Goal: Task Accomplishment & Management: Manage account settings

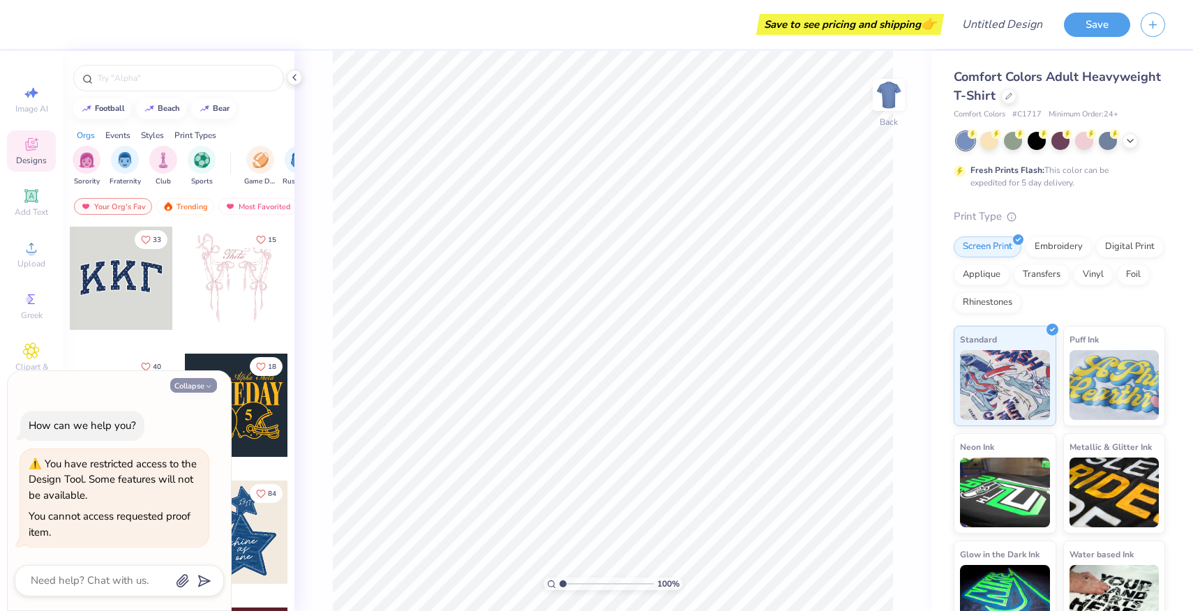
click at [213, 384] on button "Collapse" at bounding box center [193, 385] width 47 height 15
type textarea "x"
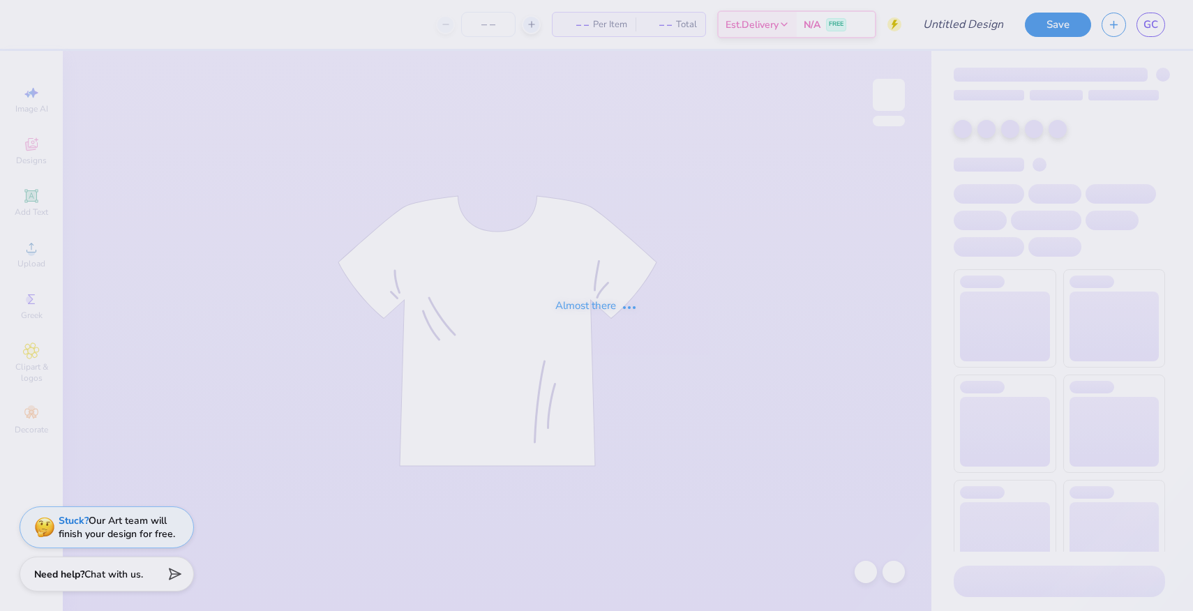
type input "KD Sisterhood Retreat 2025"
type input "54"
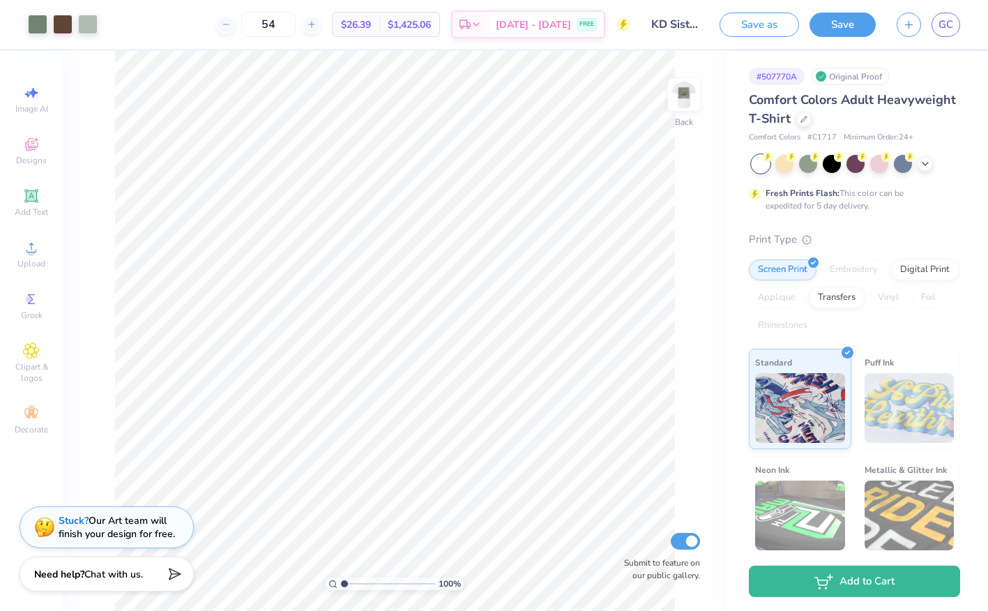
click at [683, 109] on img at bounding box center [684, 95] width 28 height 28
